Goal: Feedback & Contribution: Leave review/rating

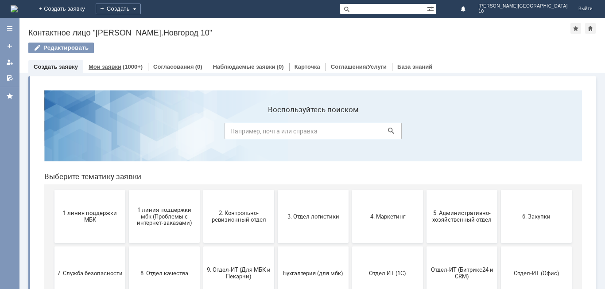
click at [103, 66] on link "Мои заявки" at bounding box center [105, 66] width 33 height 7
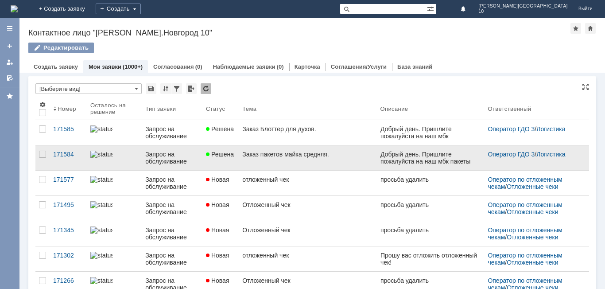
click at [262, 155] on div "Заказ пакетов майка средняя." at bounding box center [307, 154] width 131 height 7
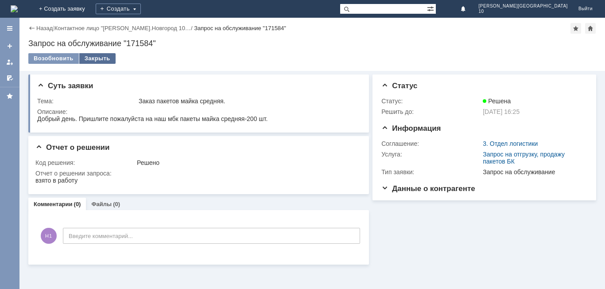
click at [93, 54] on div "Закрыть" at bounding box center [97, 58] width 36 height 11
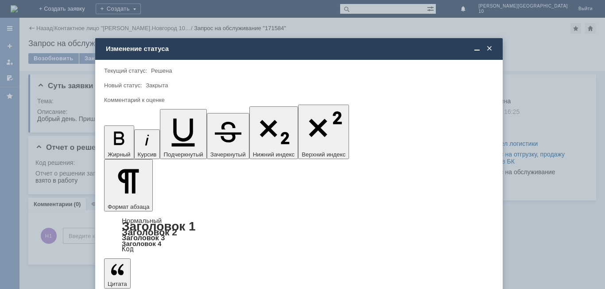
drag, startPoint x: 488, startPoint y: 205, endPoint x: 403, endPoint y: 189, distance: 85.8
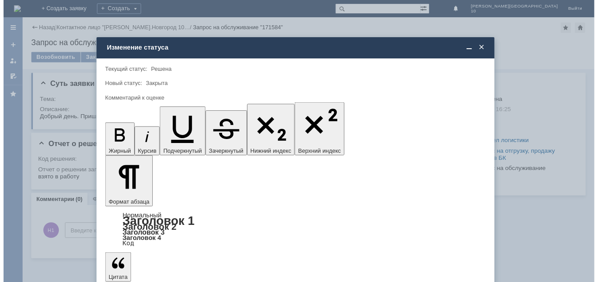
scroll to position [33, 0]
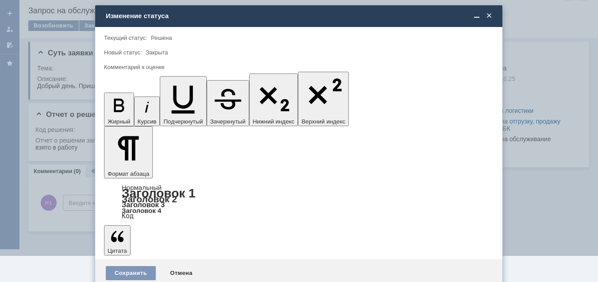
drag, startPoint x: 170, startPoint y: 265, endPoint x: 150, endPoint y: 230, distance: 40.1
click at [170, 265] on span "5 - Отлично" at bounding box center [299, 262] width 378 height 7
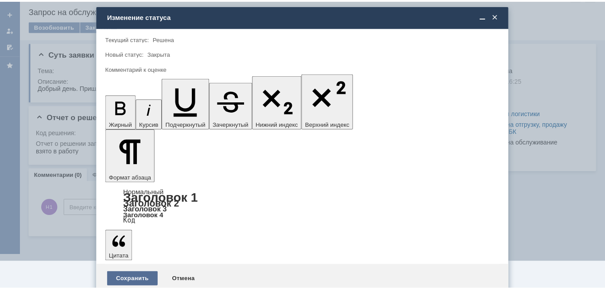
scroll to position [0, 0]
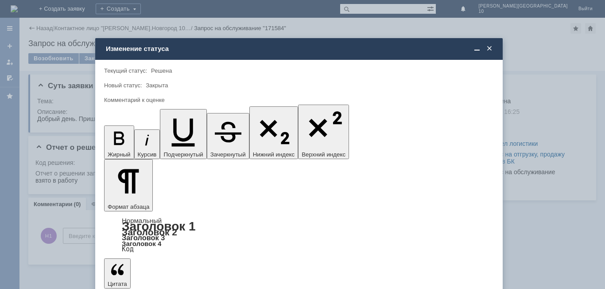
type input "5 - Отлично"
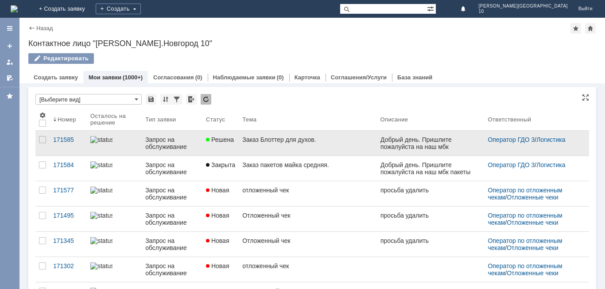
click at [264, 137] on div "Заказ Блоттер для духов." at bounding box center [307, 139] width 131 height 7
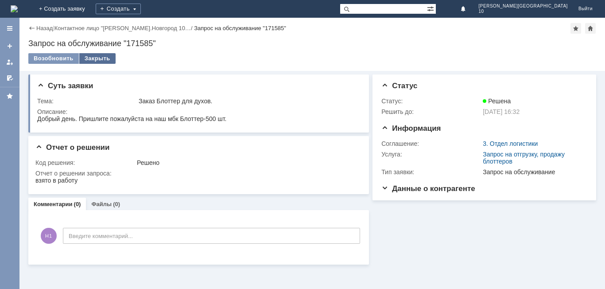
click at [91, 56] on div "Закрыть" at bounding box center [97, 58] width 36 height 11
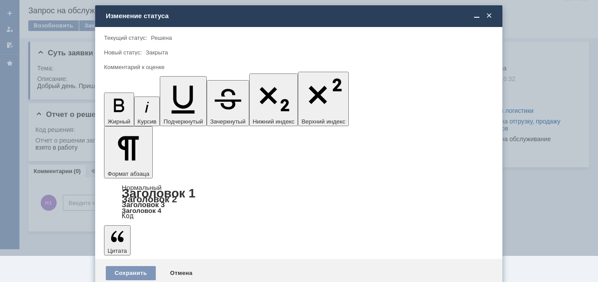
click at [128, 264] on span "5 - Отлично" at bounding box center [299, 262] width 378 height 7
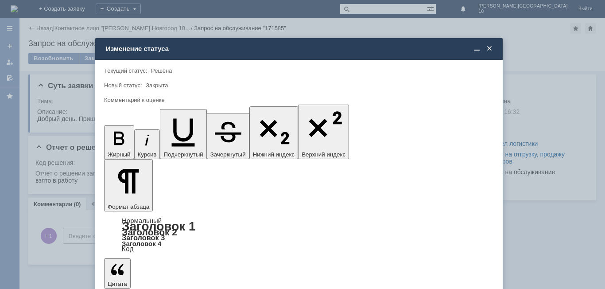
type input "5 - Отлично"
